Goal: Use online tool/utility: Utilize a website feature to perform a specific function

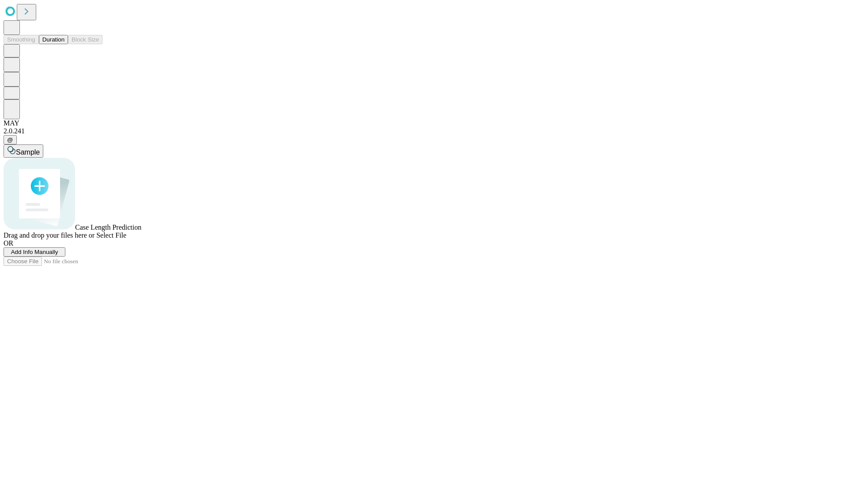
click at [58, 255] on span "Add Info Manually" at bounding box center [34, 252] width 47 height 7
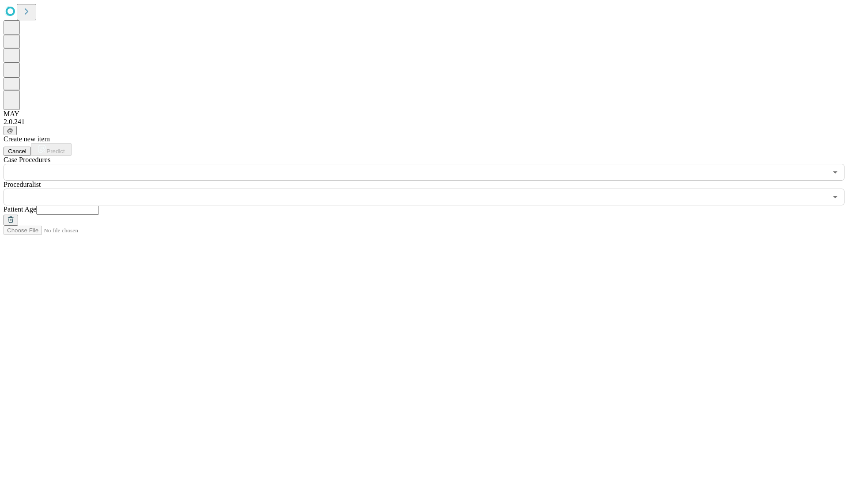
click at [99, 206] on input "text" at bounding box center [67, 210] width 63 height 9
type input "**"
click at [430, 189] on input "text" at bounding box center [416, 197] width 824 height 17
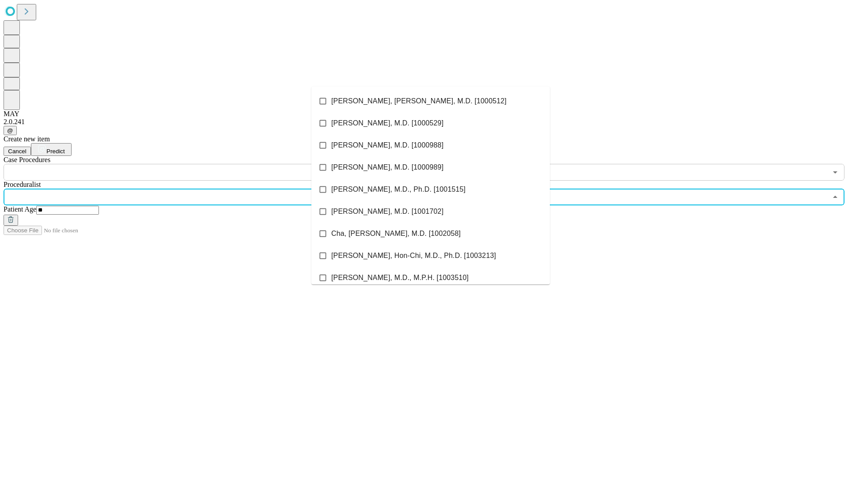
click at [431, 101] on li "[PERSON_NAME], [PERSON_NAME], M.D. [1000512]" at bounding box center [430, 101] width 239 height 22
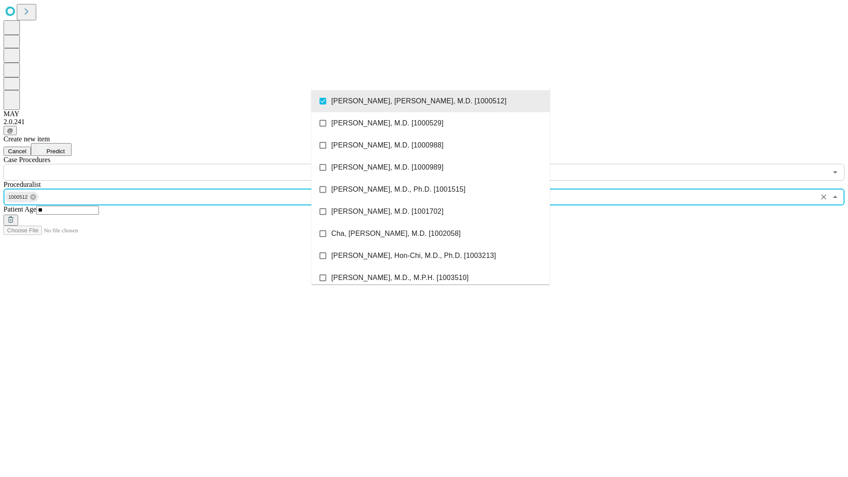
click at [186, 164] on input "text" at bounding box center [416, 172] width 824 height 17
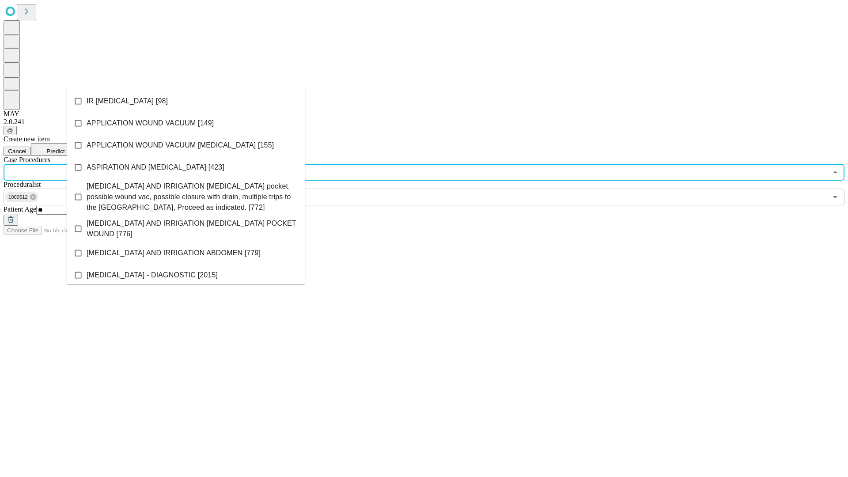
click at [186, 101] on li "IR [MEDICAL_DATA] [98]" at bounding box center [186, 101] width 239 height 22
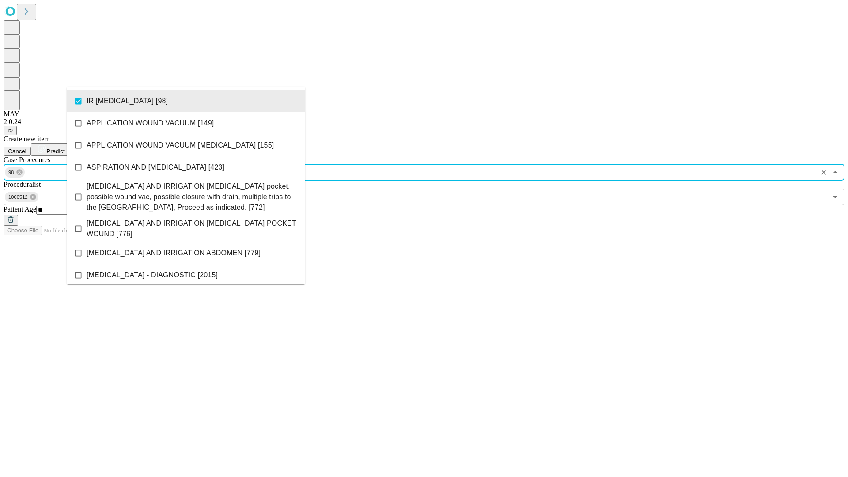
click at [64, 148] on span "Predict" at bounding box center [55, 151] width 18 height 7
